Goal: Information Seeking & Learning: Understand process/instructions

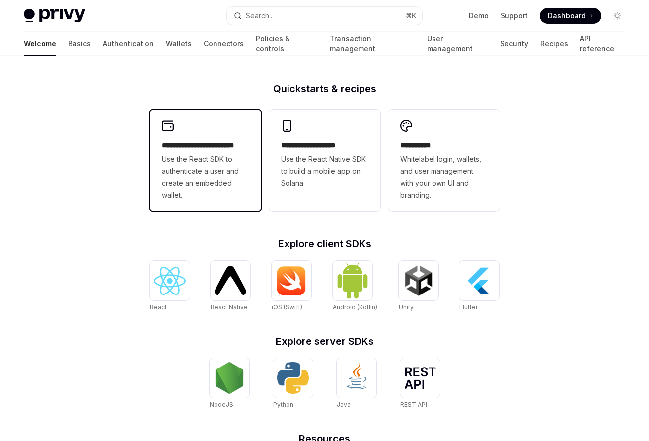
click at [232, 161] on span "Use the React SDK to authenticate a user and create an embedded wallet." at bounding box center [205, 177] width 87 height 48
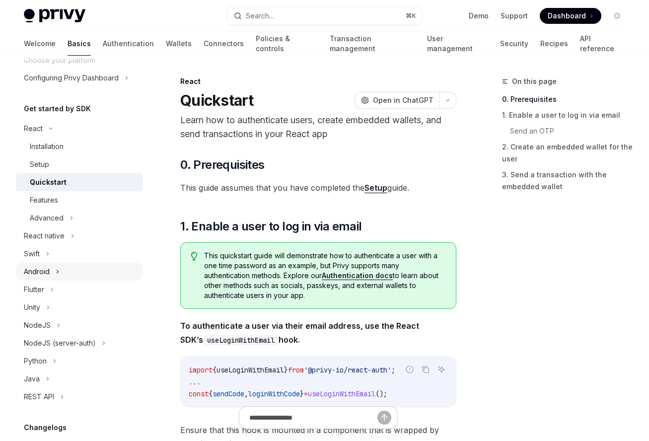
scroll to position [74, 0]
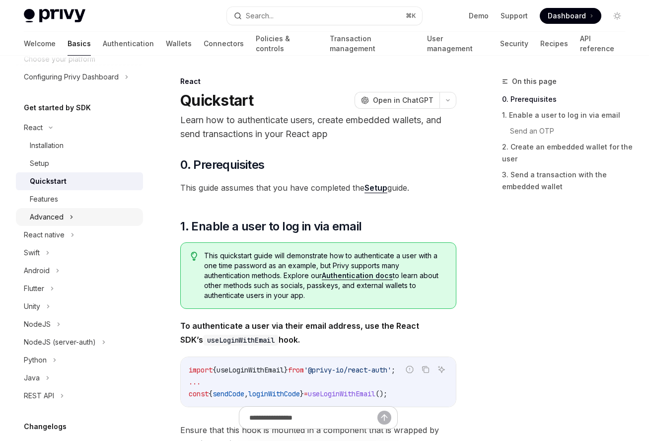
click at [71, 218] on icon at bounding box center [71, 217] width 1 height 3
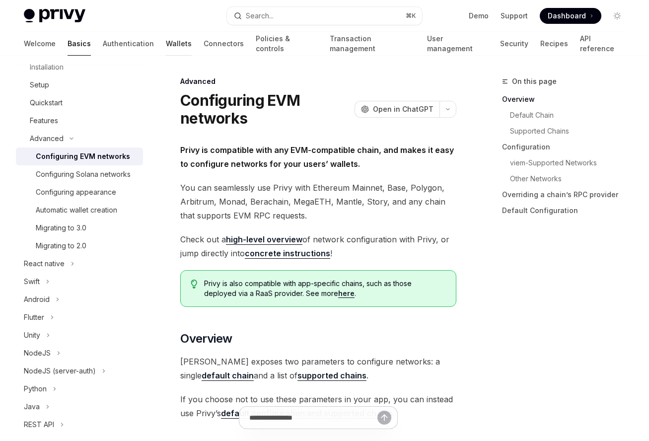
click at [166, 44] on link "Wallets" at bounding box center [179, 44] width 26 height 24
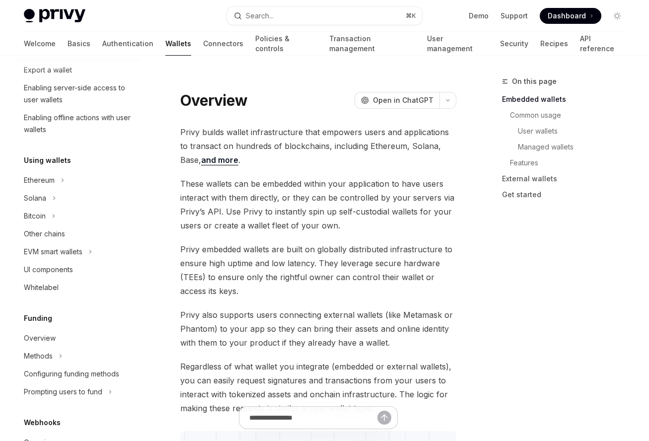
scroll to position [169, 0]
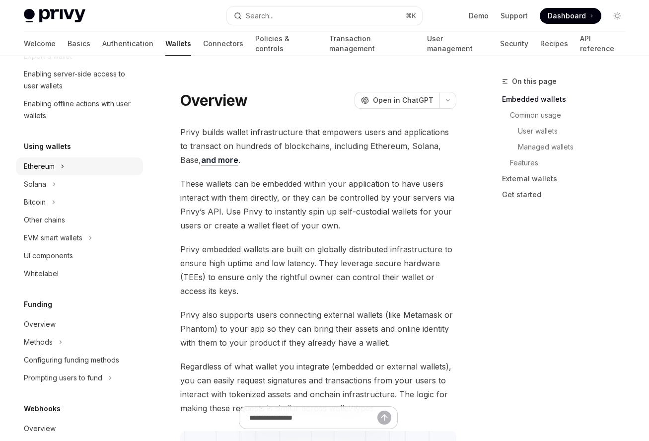
click at [66, 165] on button "Ethereum" at bounding box center [79, 166] width 127 height 18
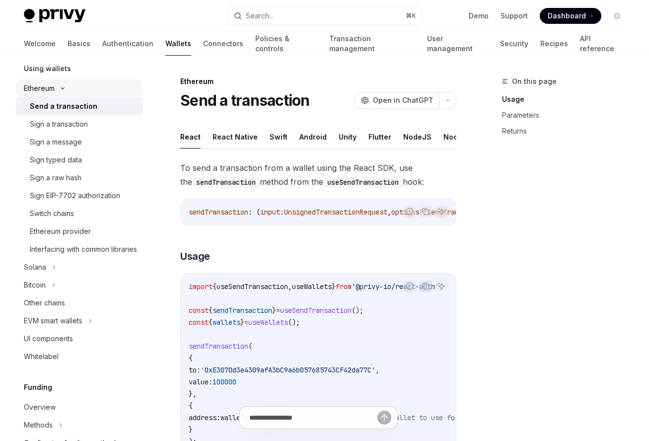
scroll to position [252, 0]
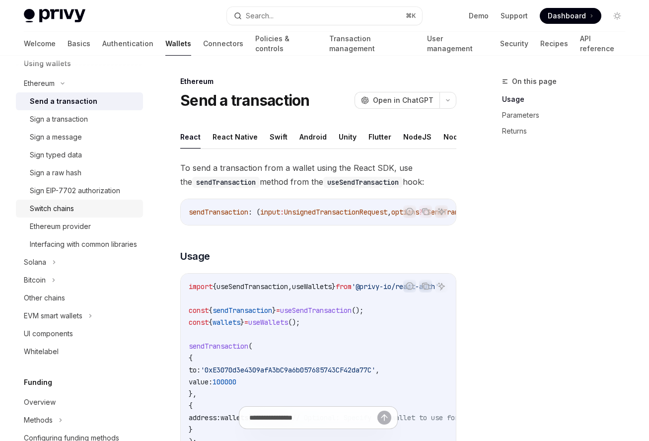
click at [68, 205] on div "Switch chains" at bounding box center [52, 209] width 44 height 12
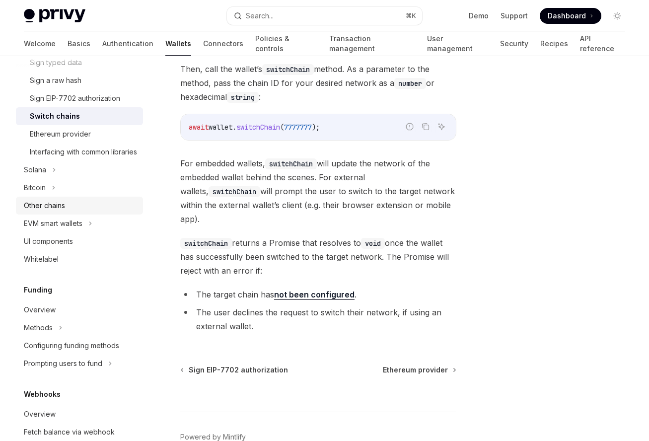
scroll to position [344, 0]
click at [89, 233] on button "EVM smart wallets" at bounding box center [79, 225] width 127 height 18
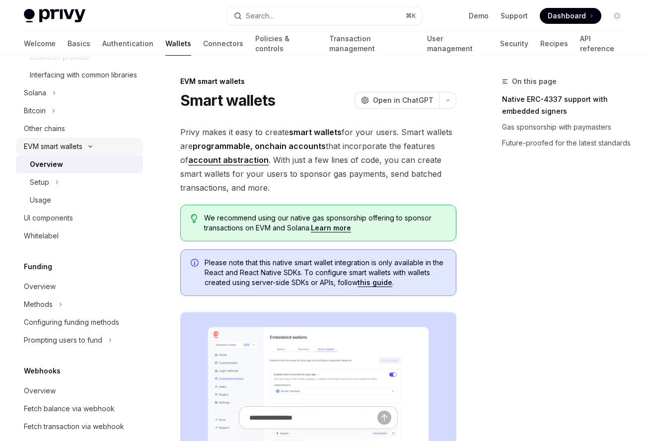
scroll to position [426, 0]
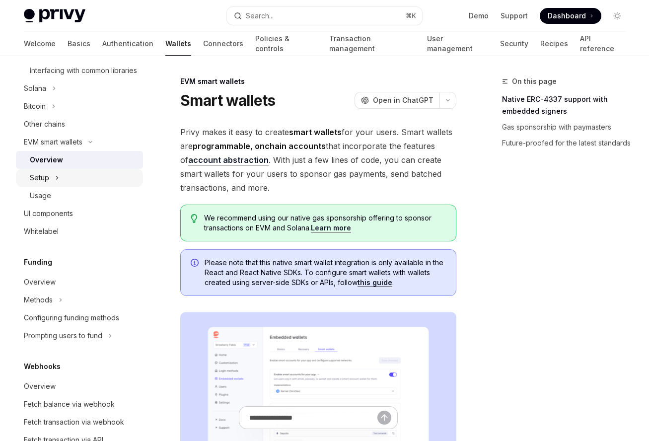
click at [62, 186] on button "Setup" at bounding box center [79, 178] width 127 height 18
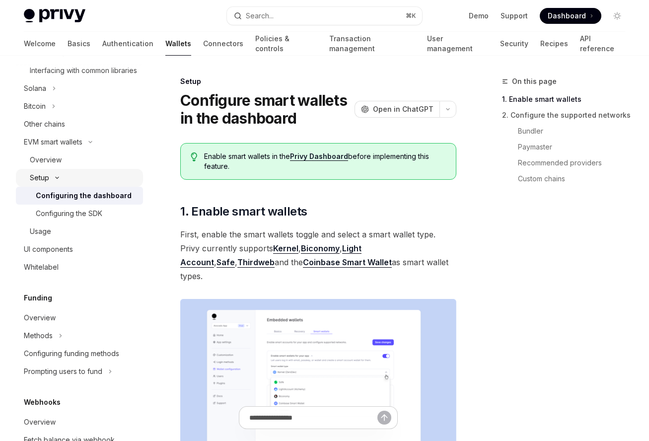
scroll to position [435, 0]
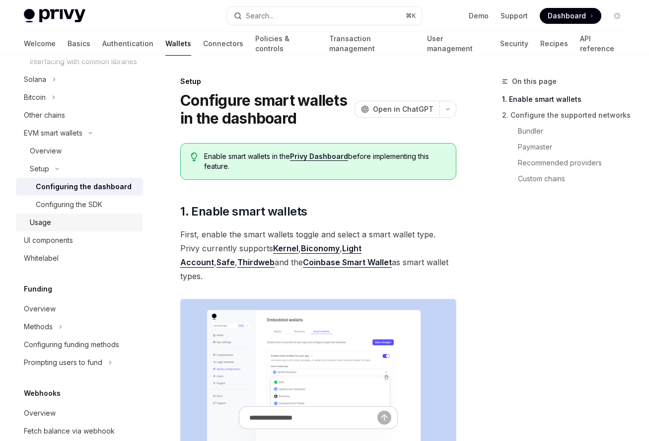
click at [49, 228] on div "Usage" at bounding box center [40, 223] width 21 height 12
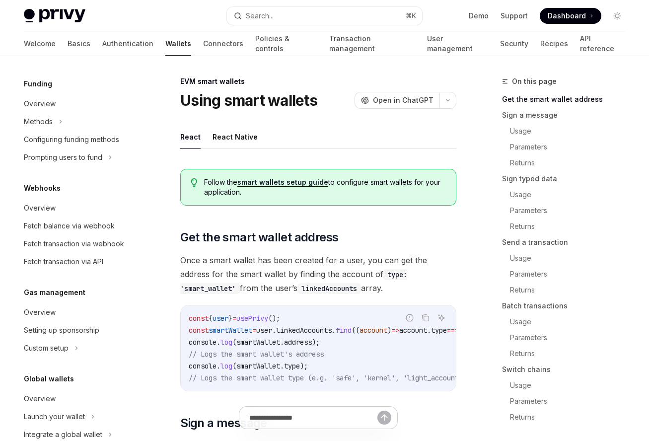
scroll to position [624, 0]
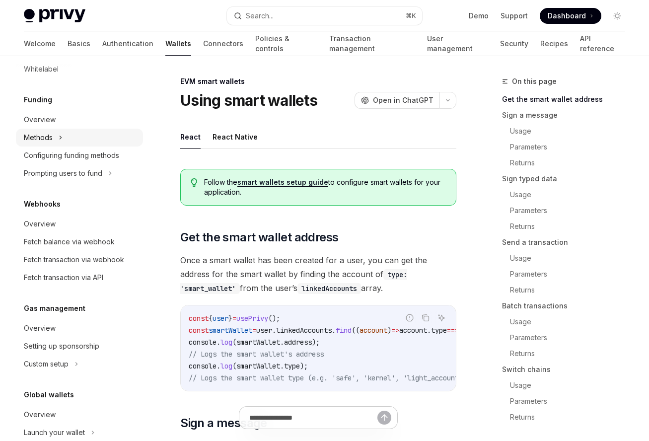
click at [40, 142] on button "Methods" at bounding box center [79, 138] width 127 height 18
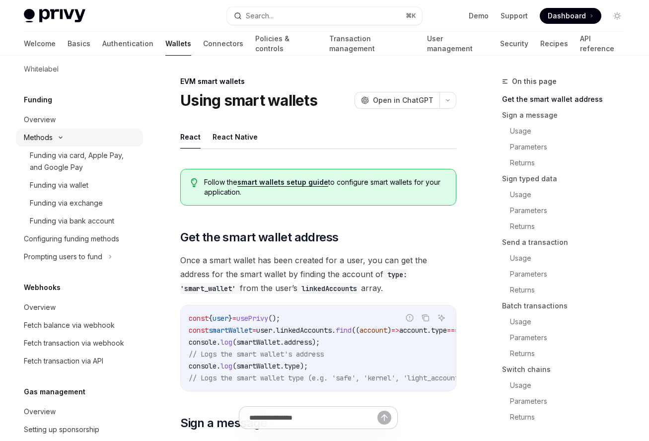
type textarea "*"
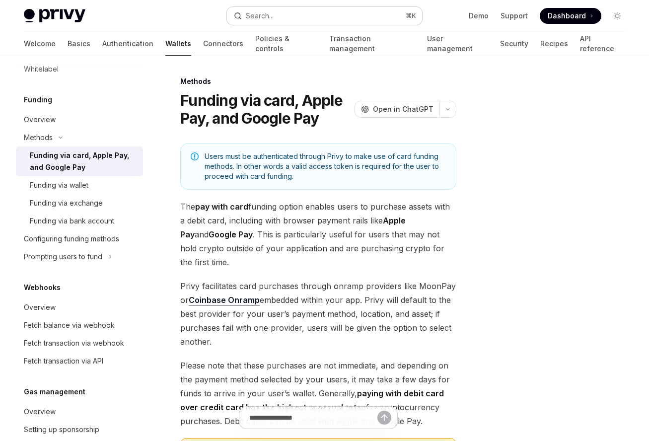
click at [269, 11] on div "Search..." at bounding box center [260, 16] width 28 height 12
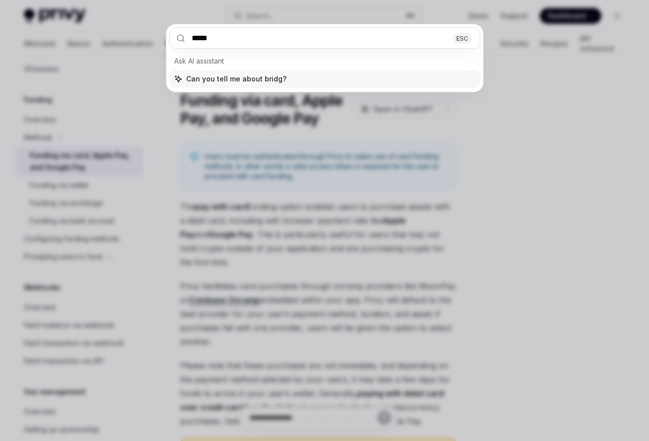
type input "******"
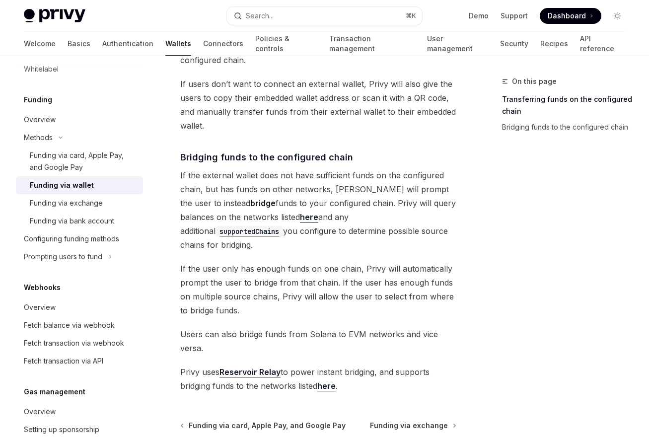
scroll to position [312, 0]
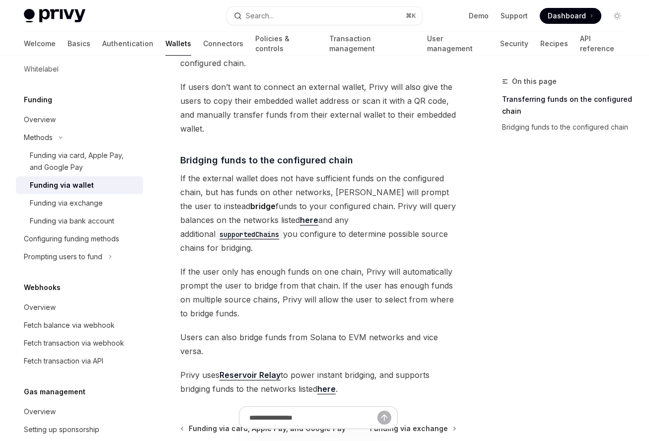
click at [300, 215] on link "here" at bounding box center [309, 220] width 18 height 10
type textarea "*"
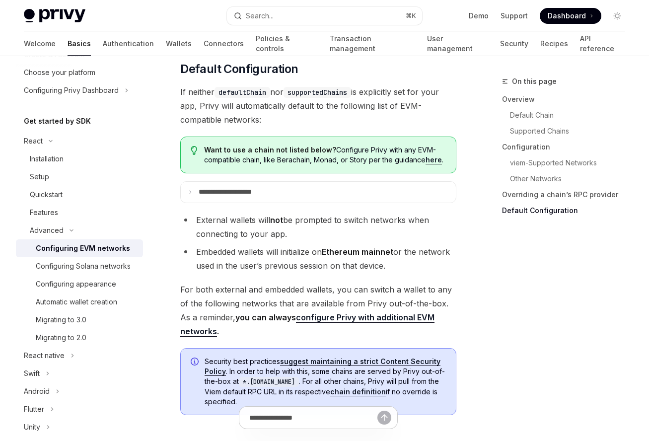
click at [274, 197] on p "**********" at bounding box center [236, 192] width 75 height 9
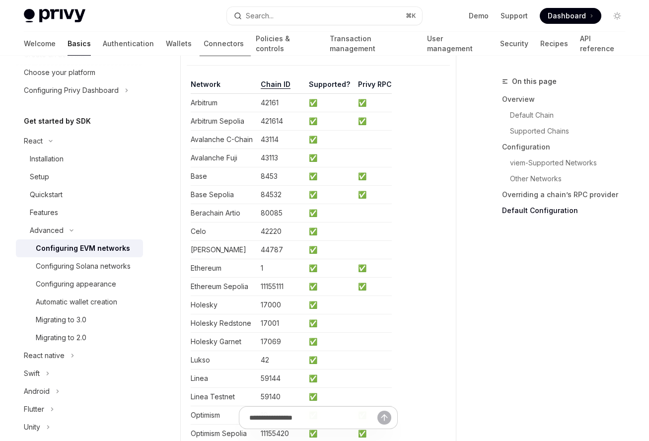
scroll to position [2850, 0]
